Goal: Task Accomplishment & Management: Use online tool/utility

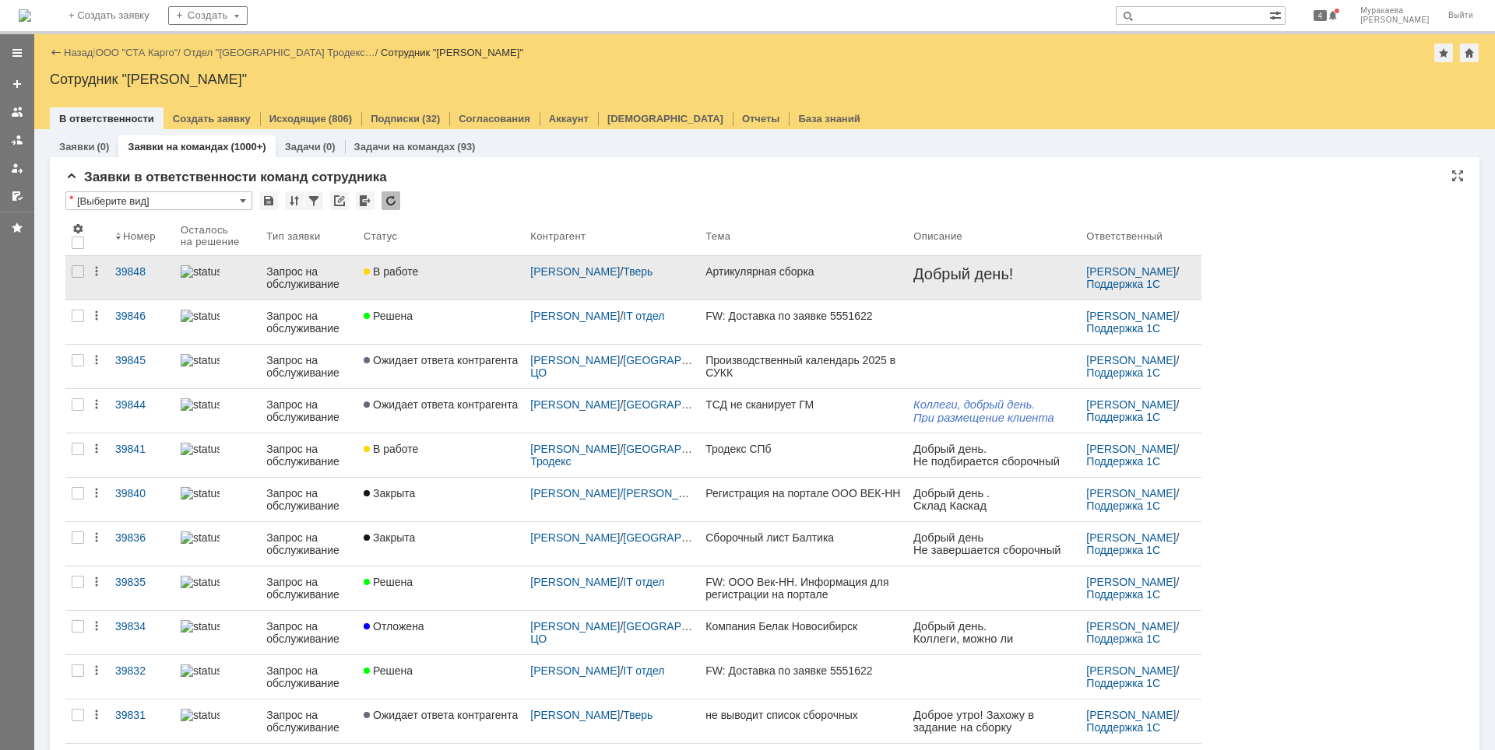
click at [287, 267] on div "Запрос на обслуживание" at bounding box center [308, 277] width 85 height 25
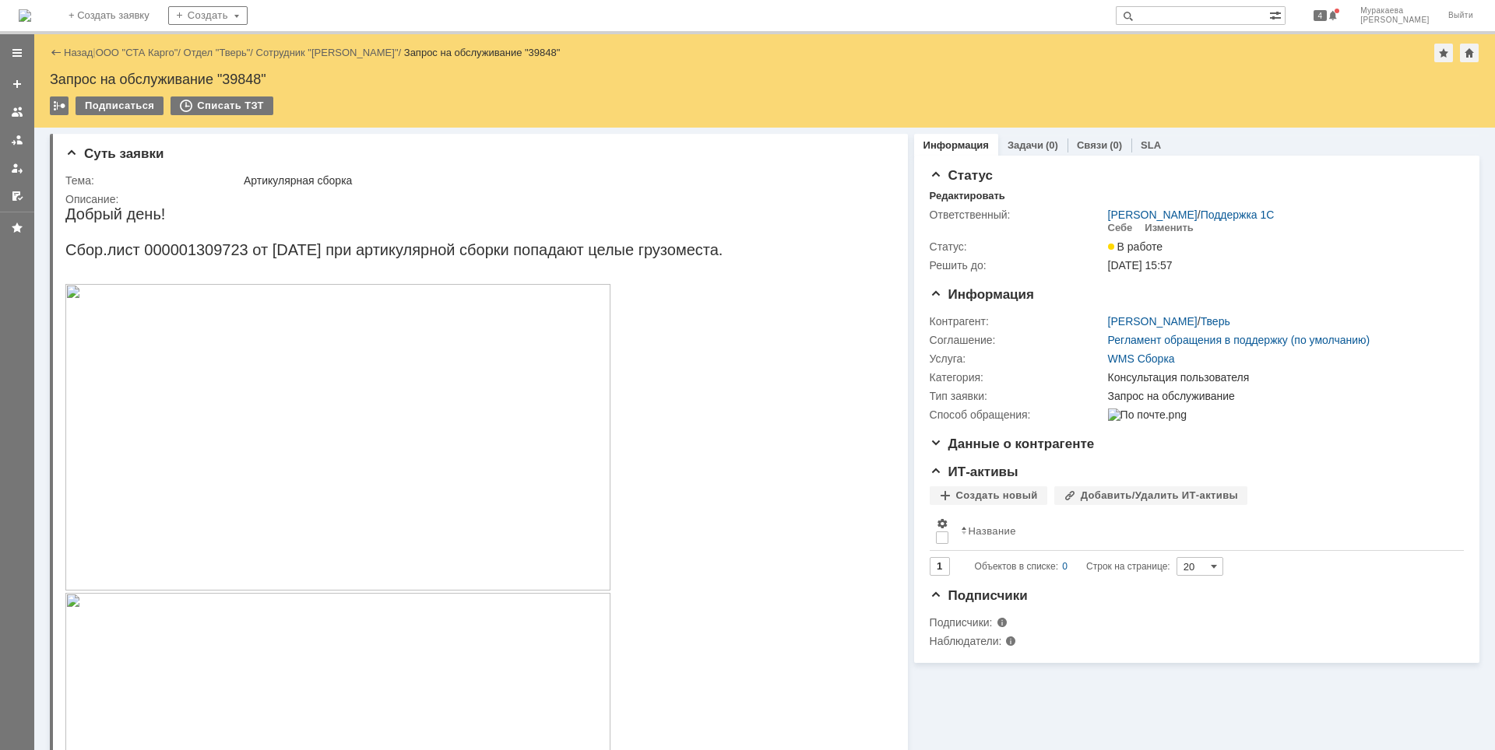
click at [313, 402] on img at bounding box center [337, 437] width 545 height 307
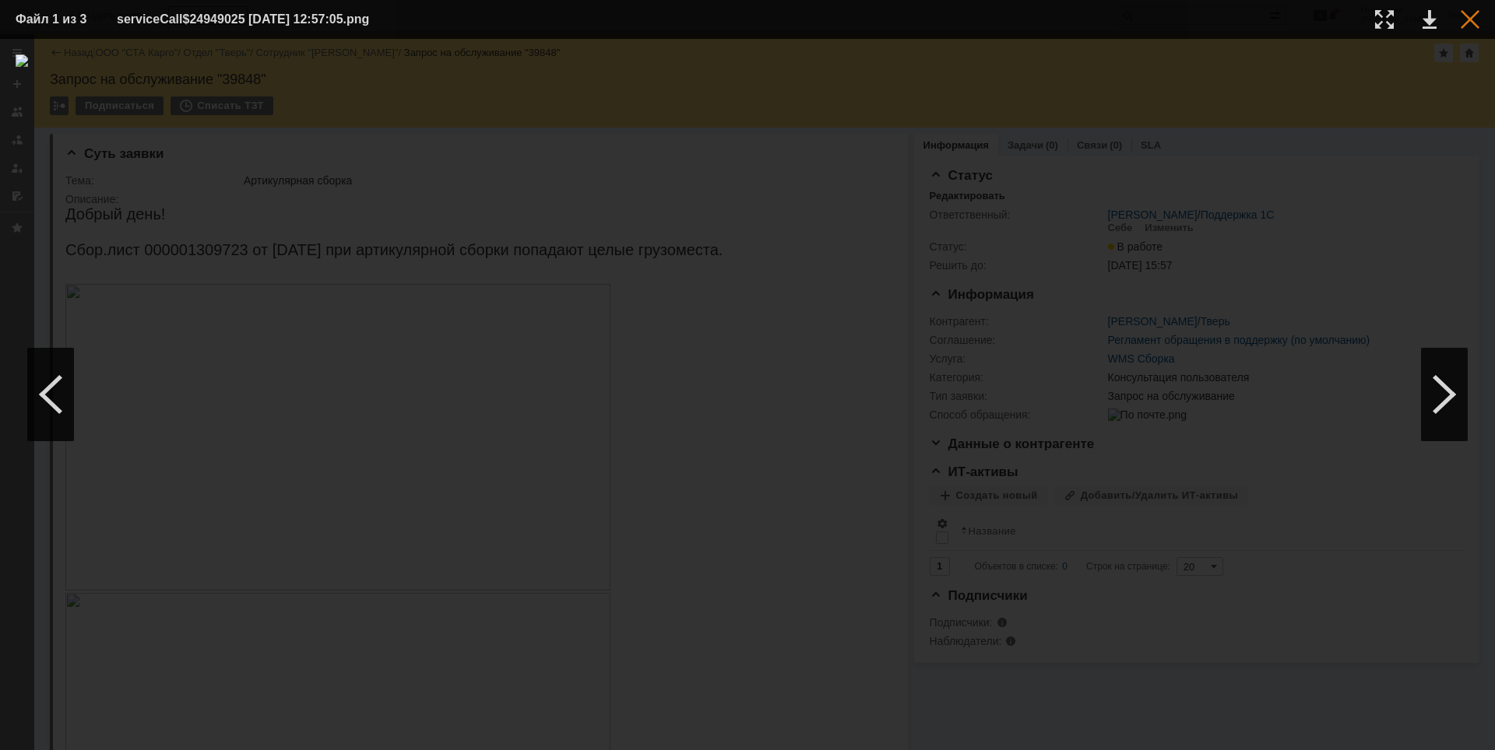
click at [1471, 15] on div at bounding box center [1469, 19] width 19 height 19
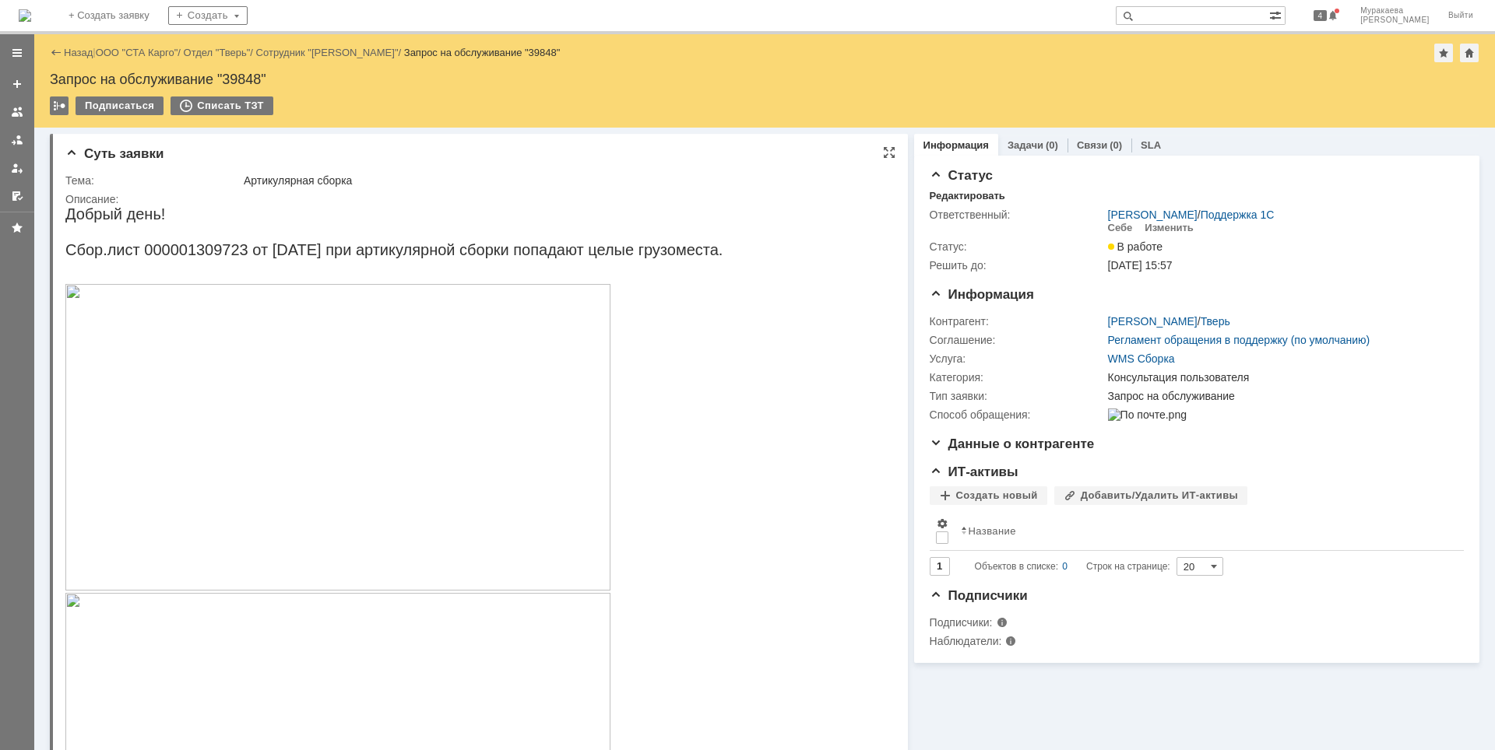
click at [486, 421] on img at bounding box center [337, 437] width 545 height 307
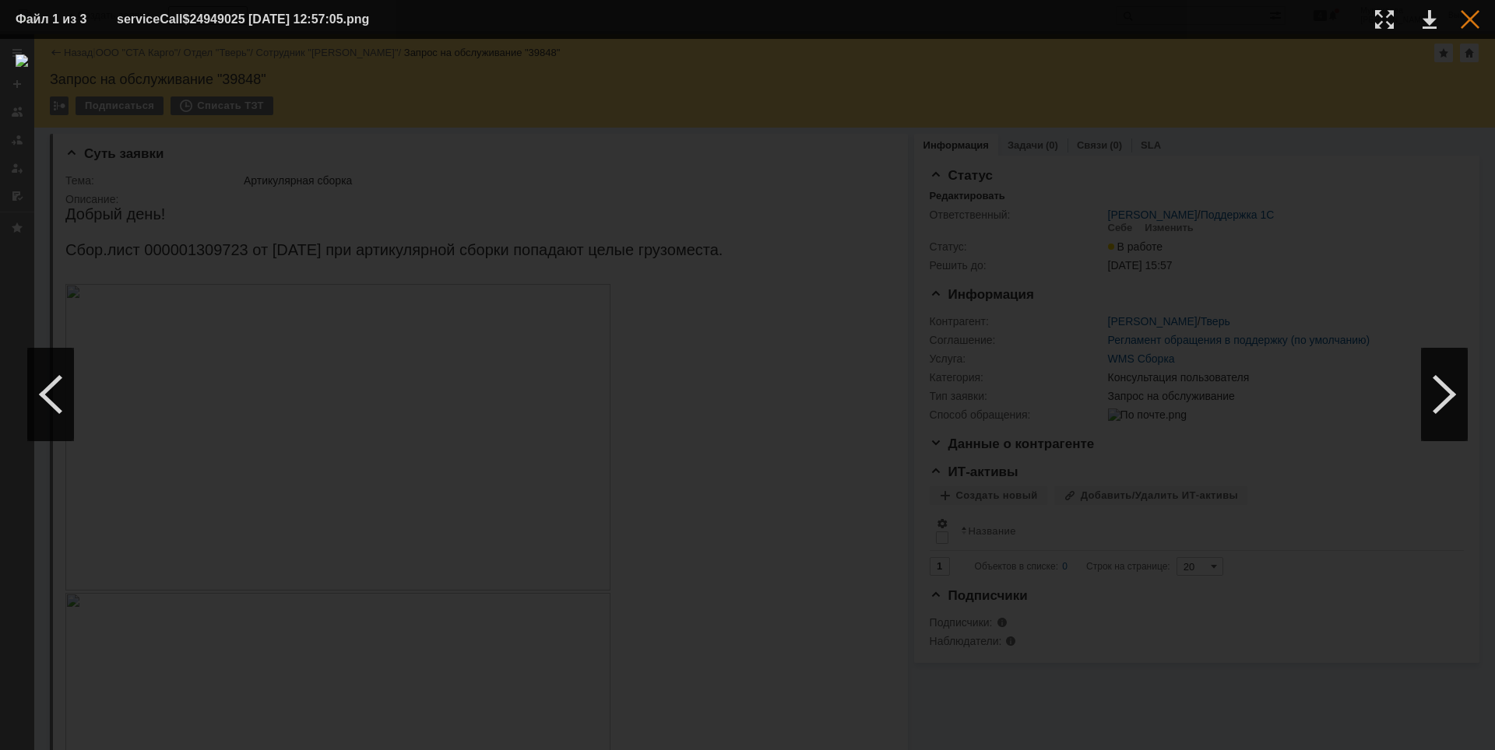
click at [1468, 22] on div at bounding box center [1469, 19] width 19 height 19
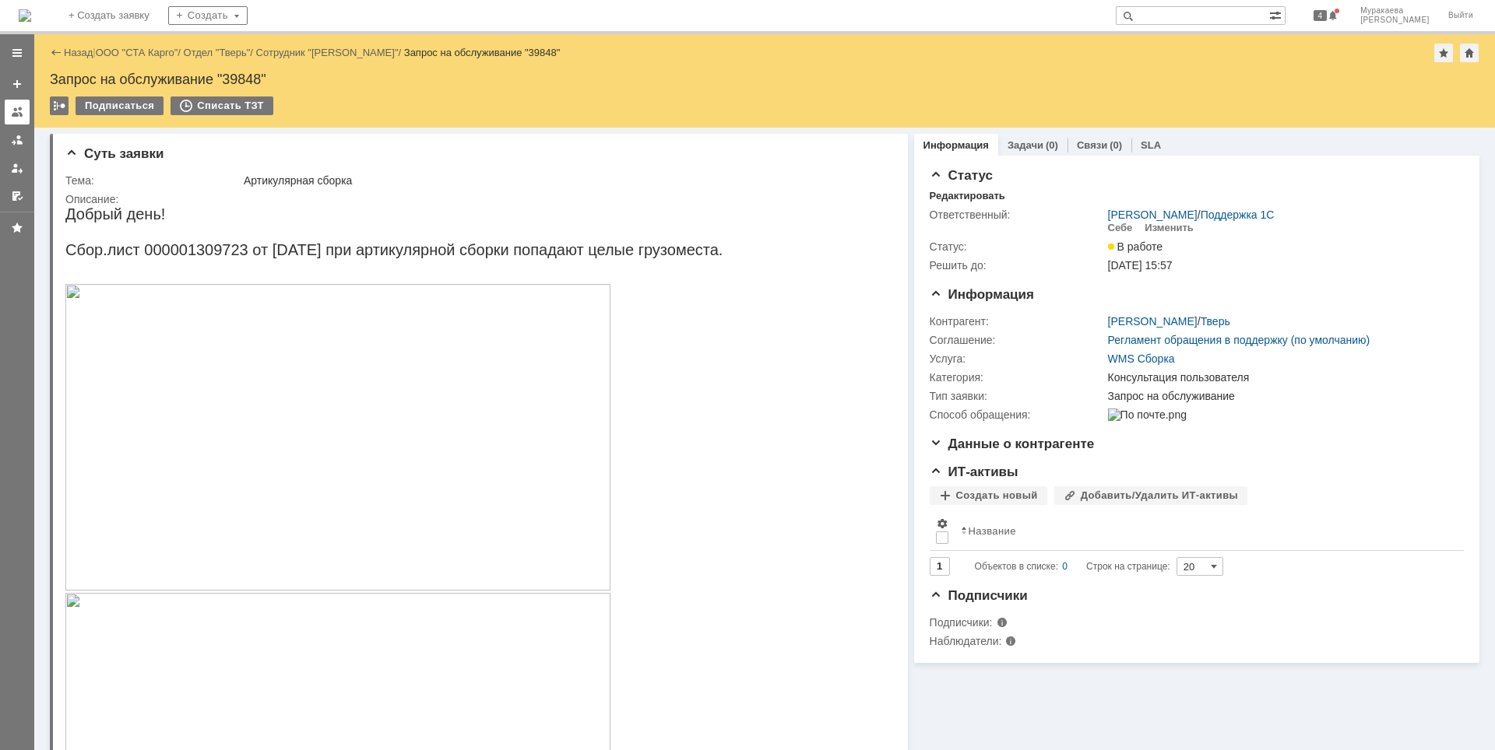
click at [20, 112] on div at bounding box center [17, 112] width 12 height 12
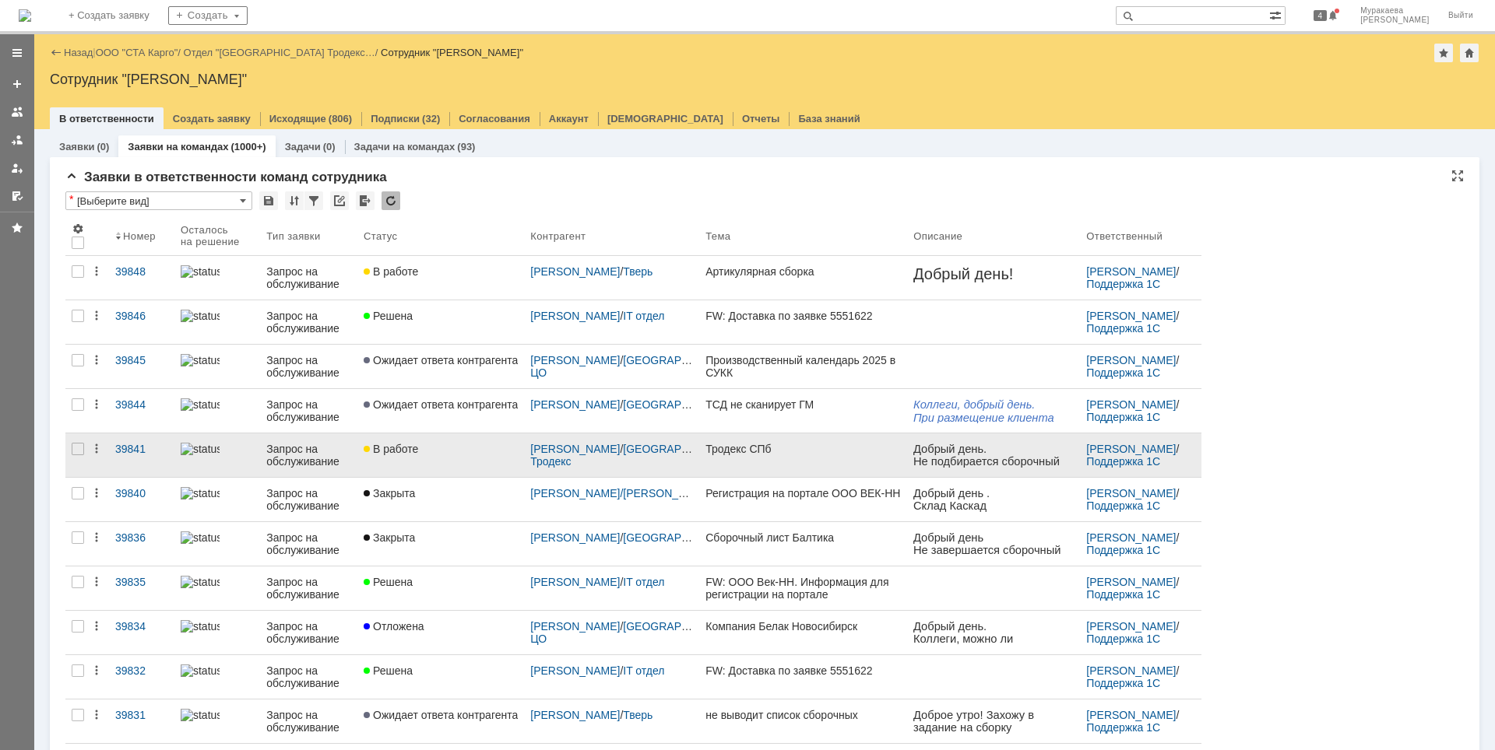
click at [304, 446] on div "Запрос на обслуживание" at bounding box center [308, 455] width 85 height 25
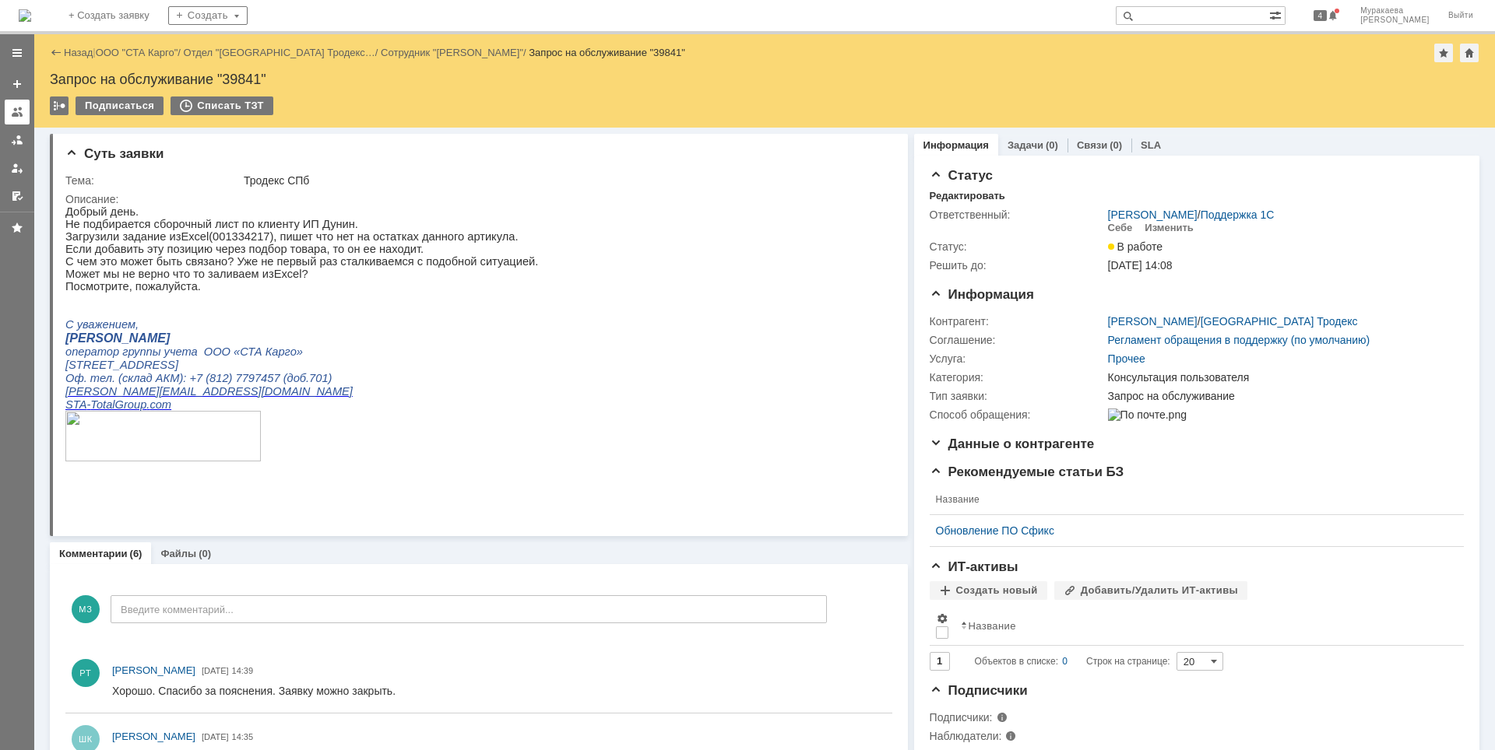
click at [17, 111] on div at bounding box center [17, 112] width 12 height 12
